Goal: Information Seeking & Learning: Learn about a topic

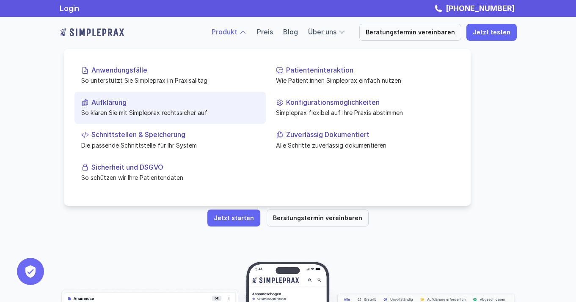
click at [105, 112] on p "So klären Sie mit Simpleprax rechtssicher auf" at bounding box center [170, 112] width 178 height 9
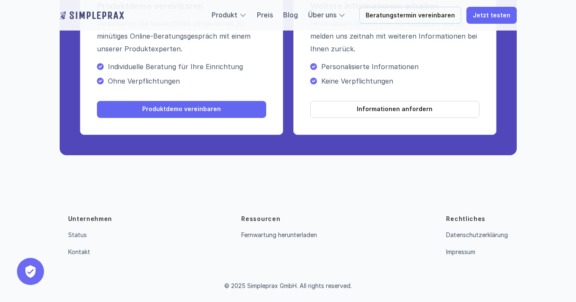
scroll to position [8, 0]
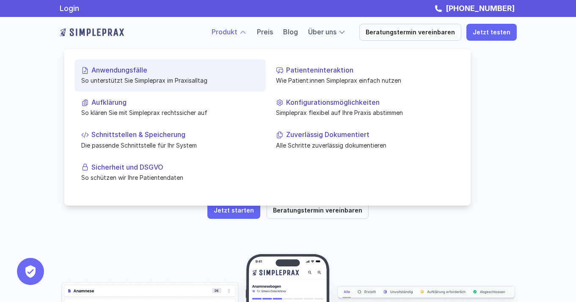
click at [133, 81] on p "So unterstützt Sie Simpleprax im Praxisalltag" at bounding box center [170, 80] width 178 height 9
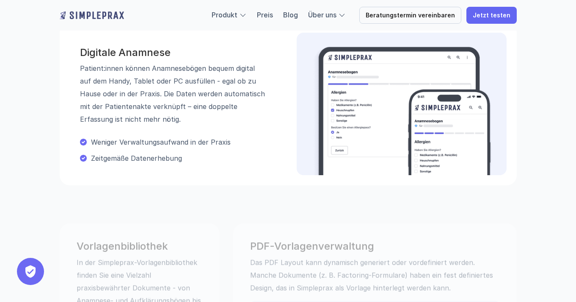
scroll to position [327, 0]
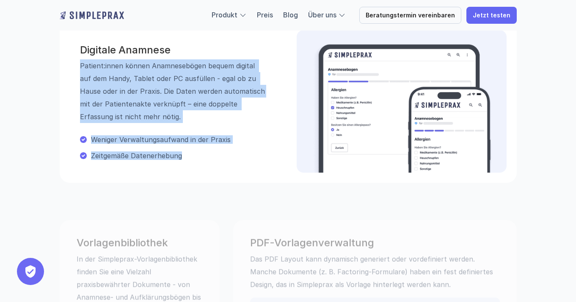
drag, startPoint x: 80, startPoint y: 66, endPoint x: 194, endPoint y: 159, distance: 147.2
click at [194, 159] on div "Digitale Anamnese Patient:innen können Anamnesebögen bequem digital auf dem Han…" at bounding box center [168, 102] width 197 height 122
copy div "Patient:innen können Anamnesebögen bequem digital auf dem Handy, Tablet oder PC…"
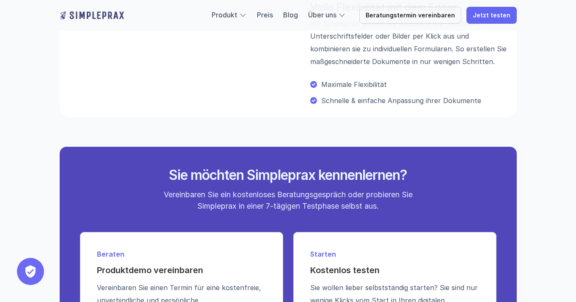
scroll to position [1271, 0]
